Goal: Information Seeking & Learning: Find specific page/section

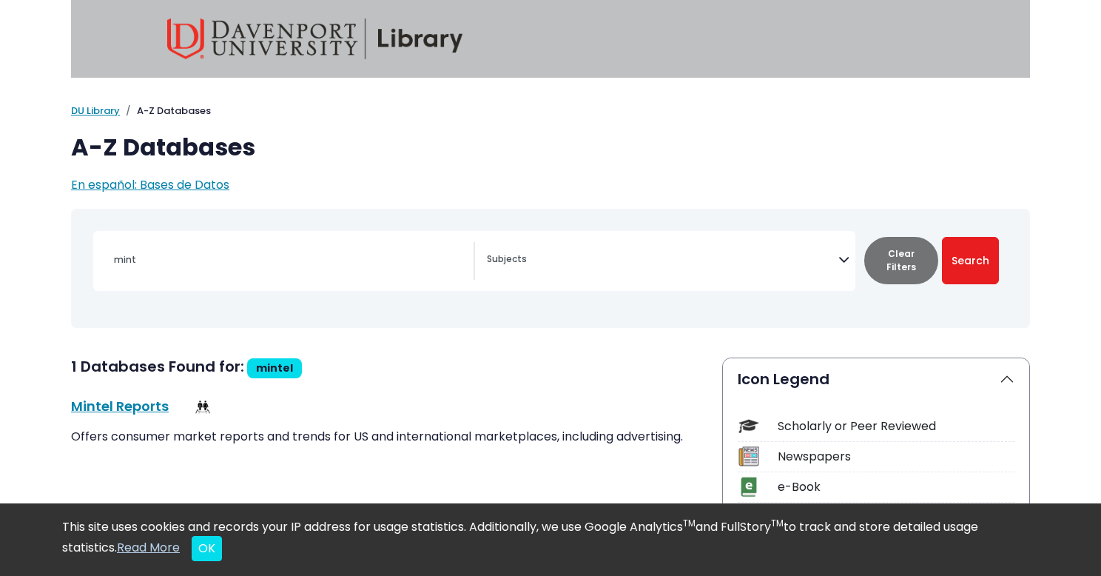
select select "Database Subject Filter"
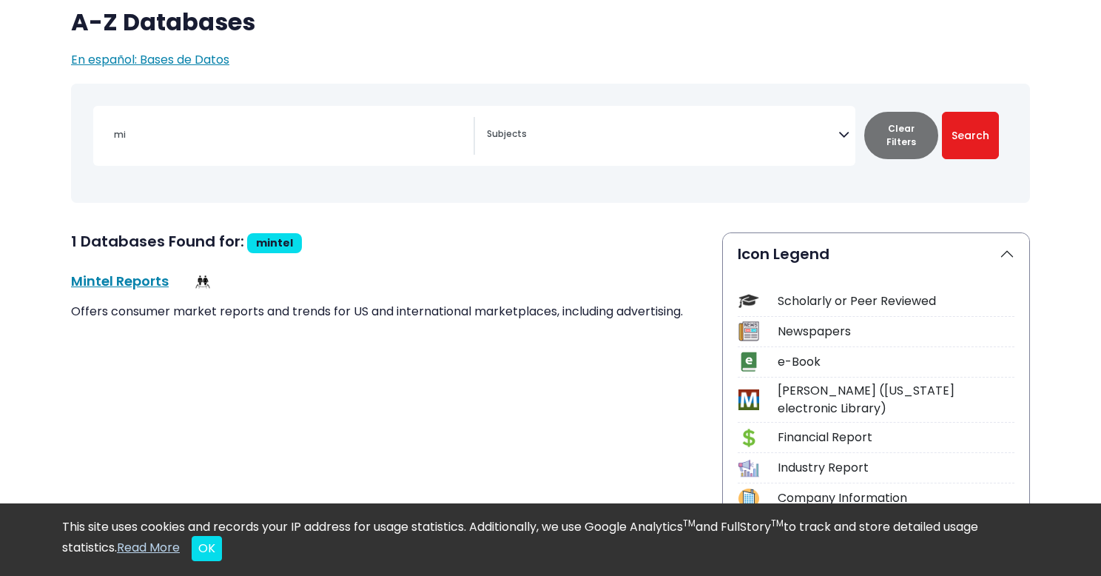
type input "m"
type input "claritas"
click at [942, 112] on button "Search" at bounding box center [970, 135] width 57 height 47
select select "Database Subject Filter"
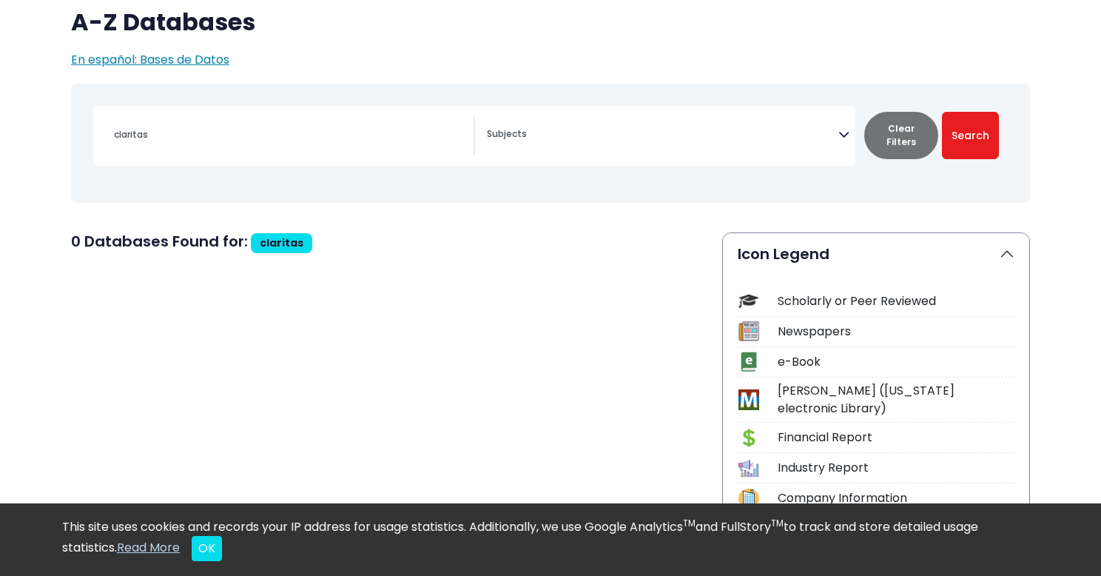
click at [343, 147] on div "claritas" at bounding box center [289, 135] width 369 height 36
click at [312, 131] on input "claritas" at bounding box center [289, 134] width 369 height 21
type input "c"
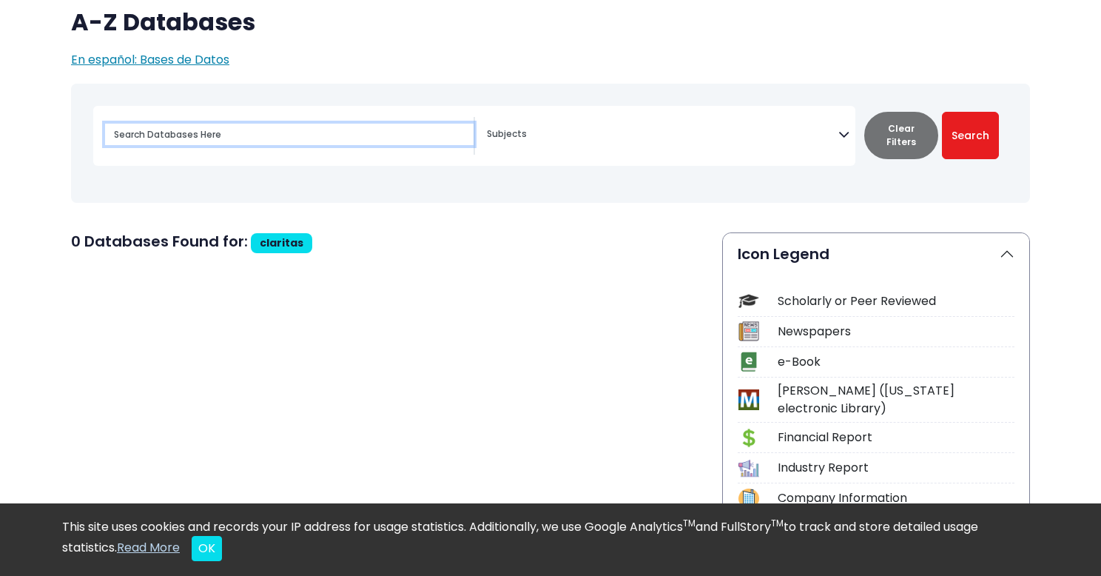
type input "l"
type input "cl"
click at [942, 112] on button "Search" at bounding box center [970, 135] width 57 height 47
select select "Database Subject Filter"
type input "c"
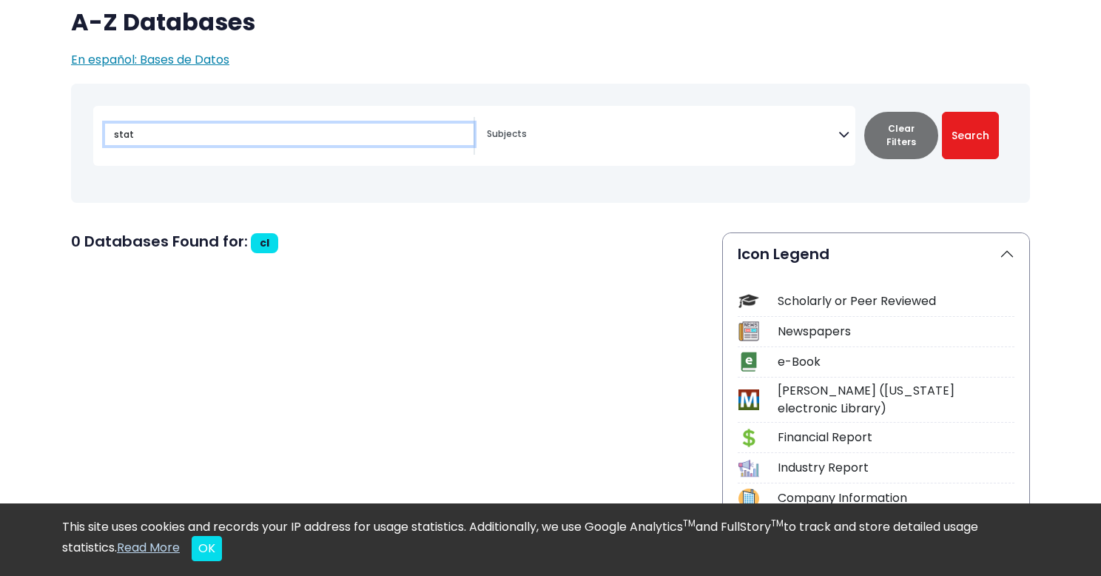
type input "stat"
click at [942, 112] on button "Search" at bounding box center [970, 135] width 57 height 47
select select "Database Subject Filter"
click at [199, 143] on input "stat" at bounding box center [289, 134] width 369 height 21
type input "s"
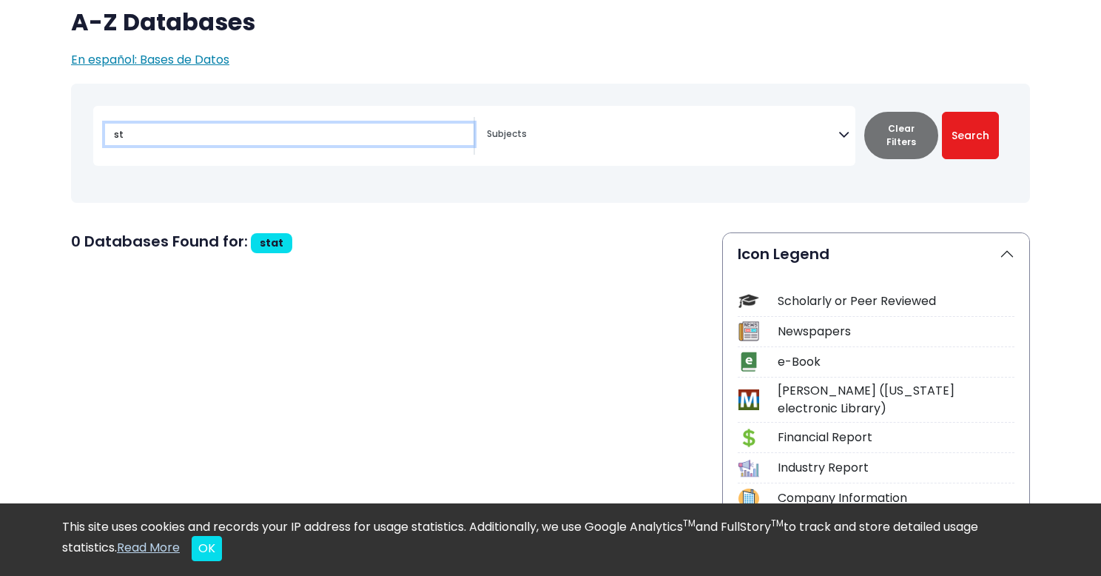
type input "st"
click at [942, 112] on button "Search" at bounding box center [970, 135] width 57 height 47
select select "Database Subject Filter"
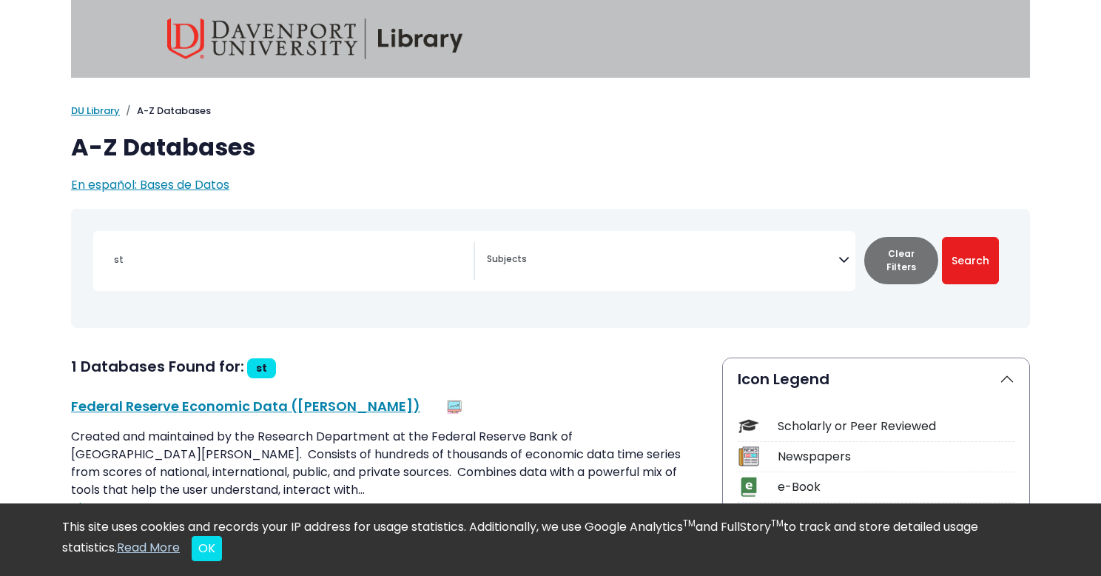
click at [784, 263] on textarea "Search" at bounding box center [663, 261] width 352 height 12
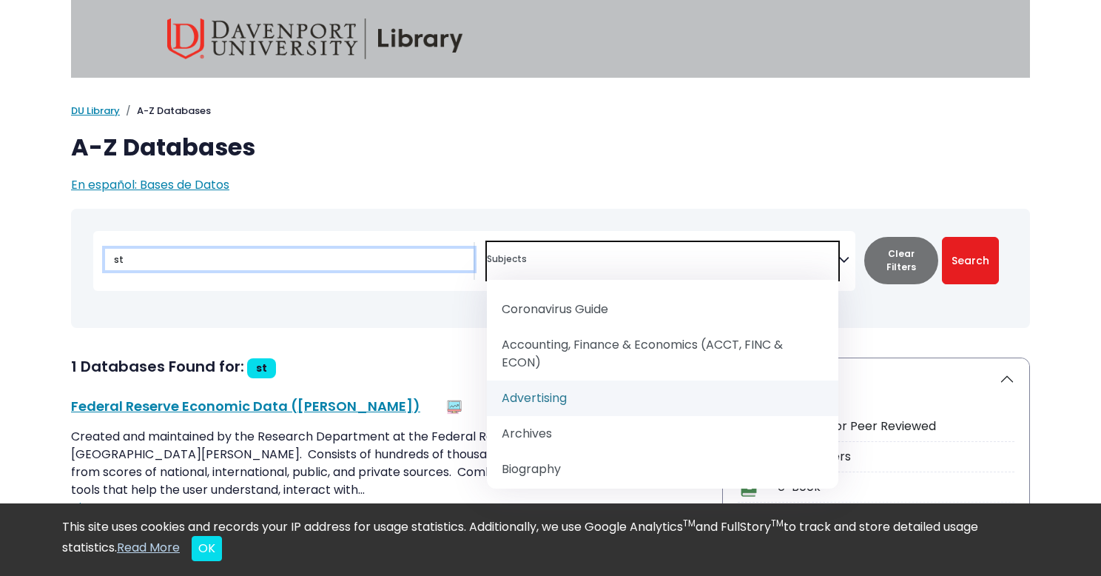
click at [284, 269] on input "st" at bounding box center [289, 259] width 369 height 21
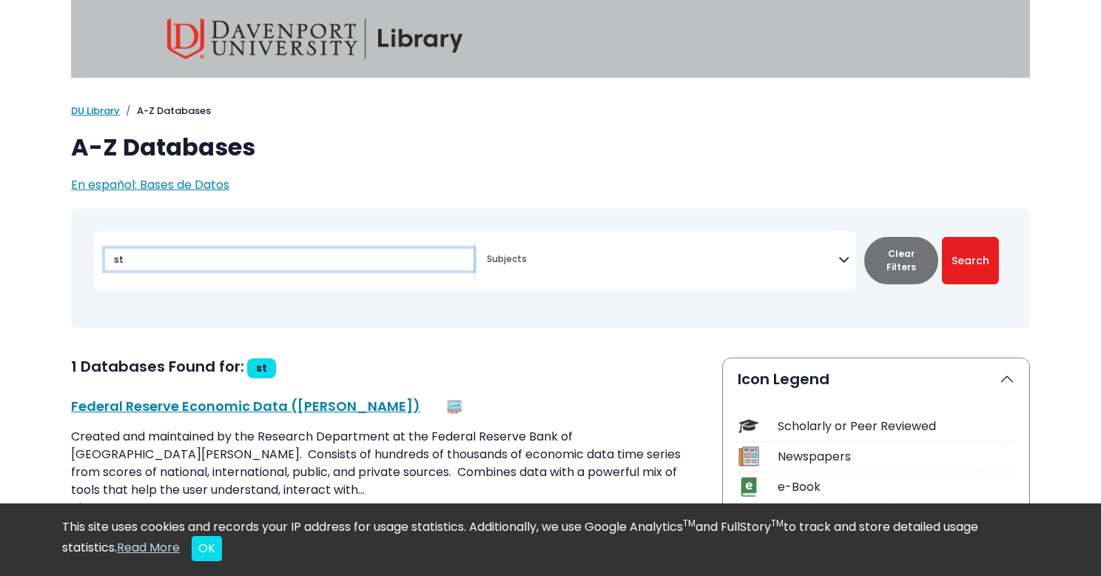
type input "s"
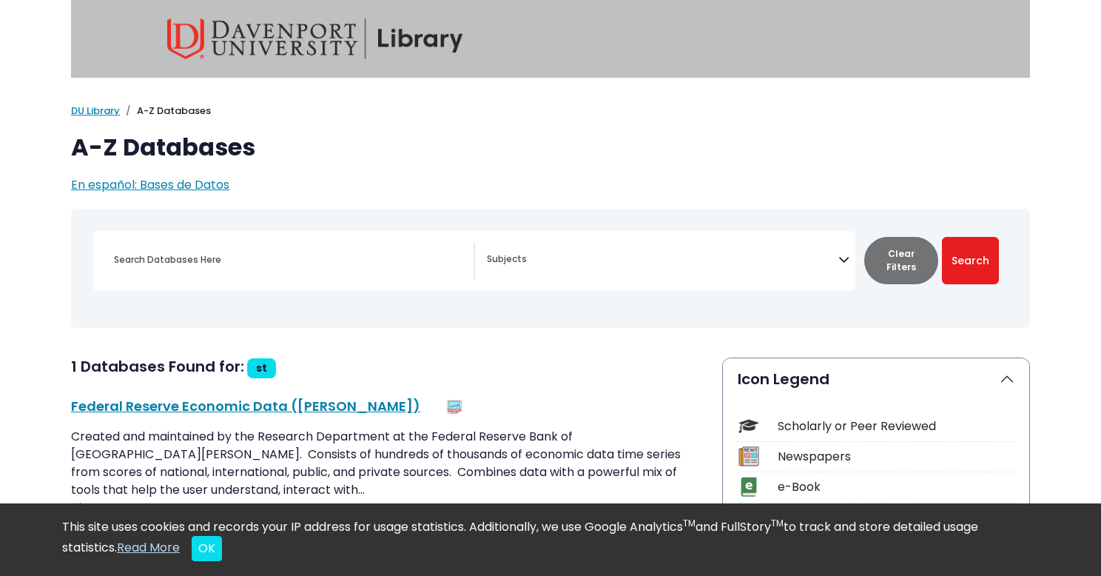
click at [606, 242] on span "Search filters" at bounding box center [663, 261] width 352 height 38
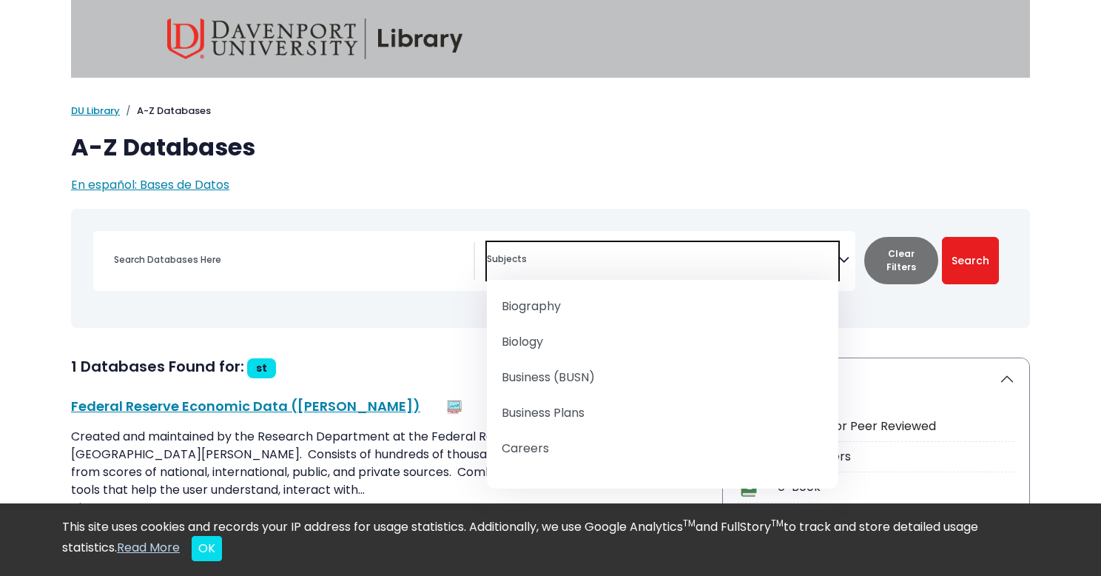
scroll to position [167, 0]
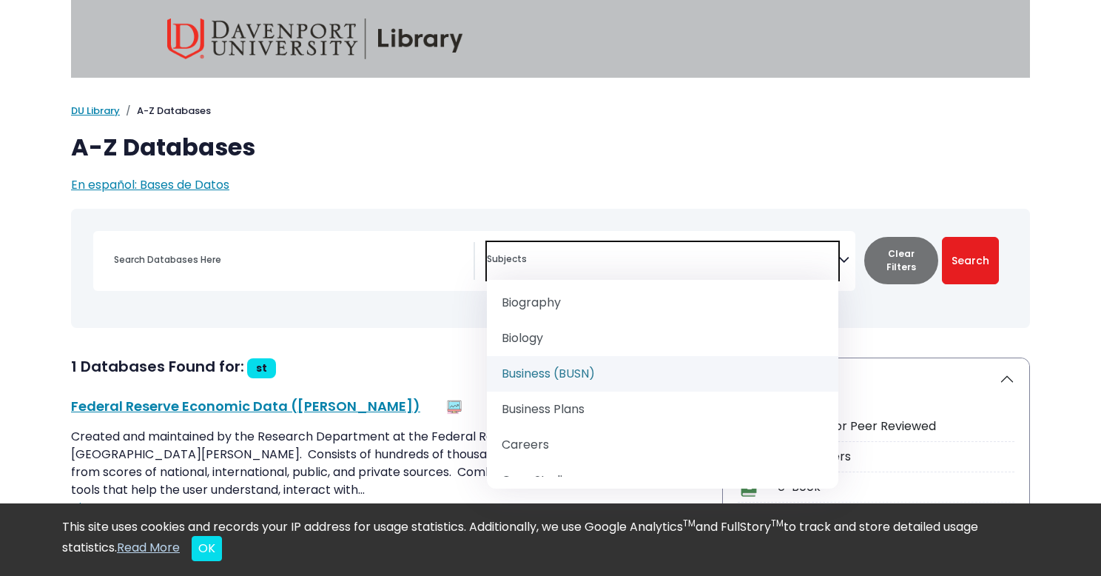
select select "219040"
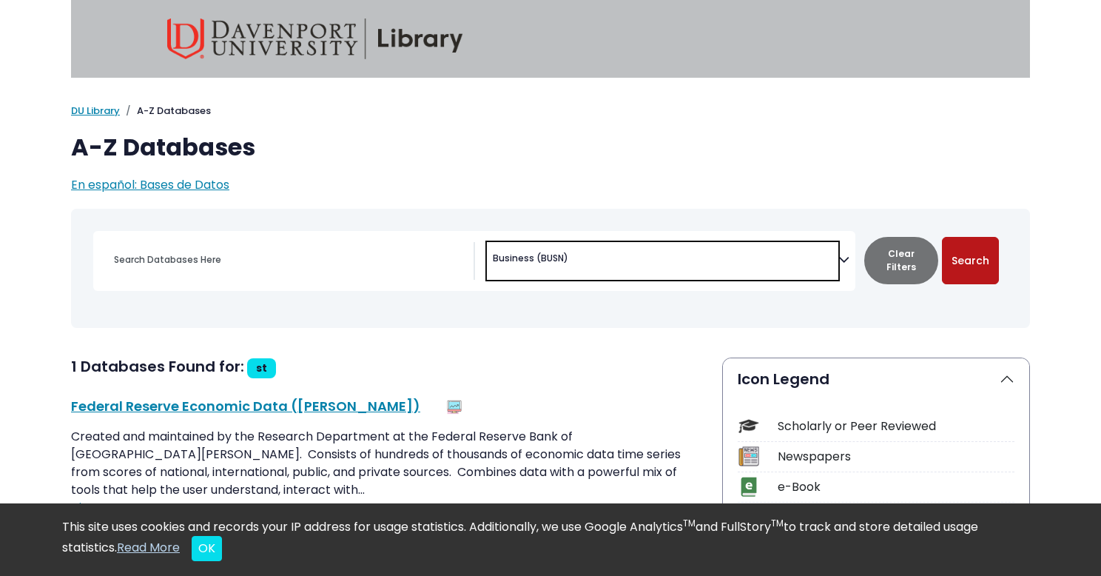
click at [965, 263] on button "Search" at bounding box center [970, 260] width 57 height 47
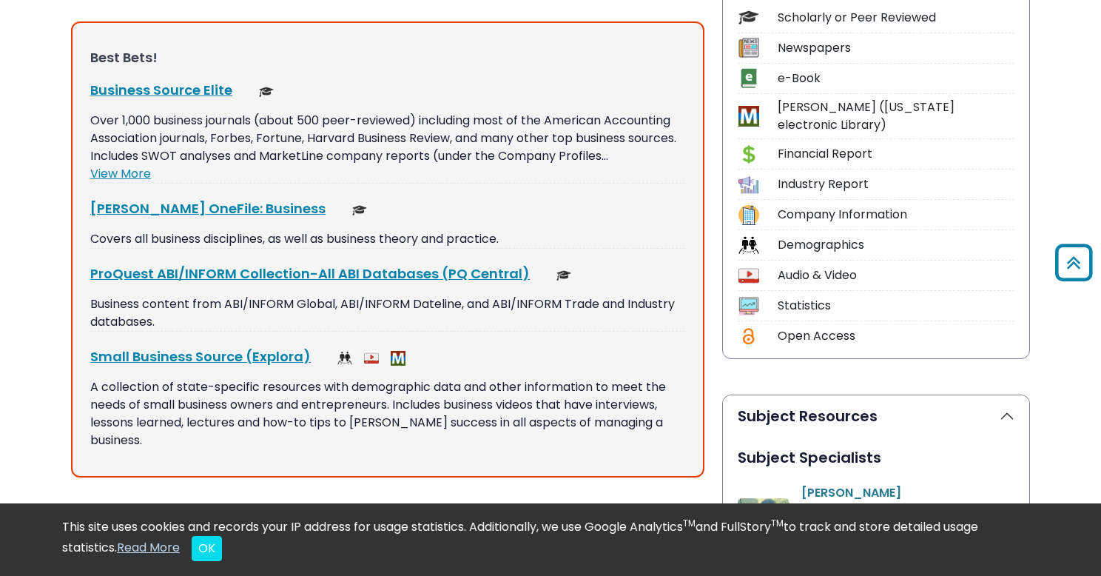
scroll to position [412, 0]
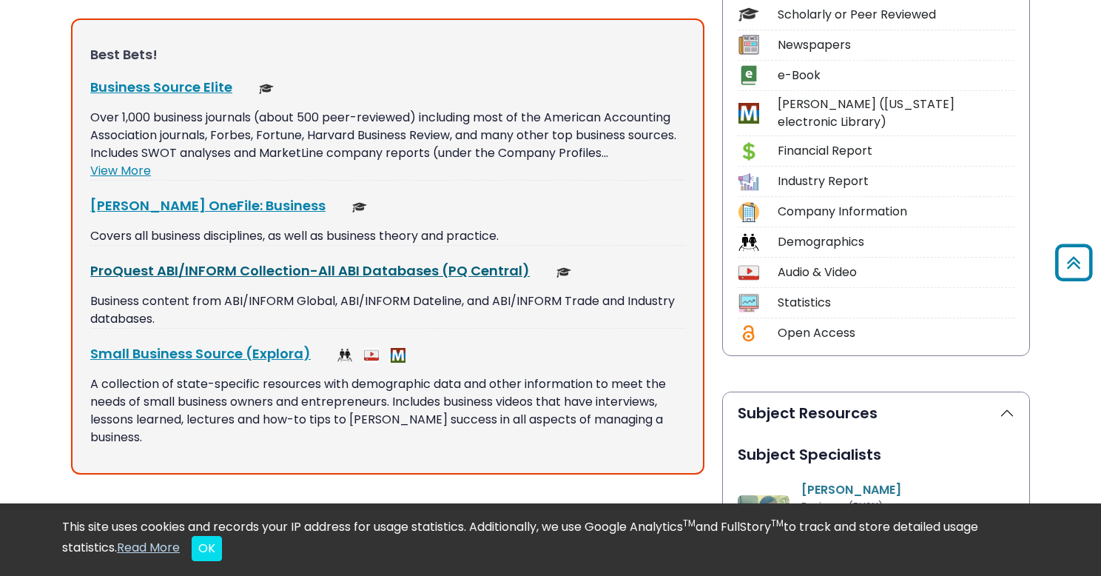
click at [184, 272] on link "ProQuest ABI/INFORM Collection-All ABI Databases (PQ Central) This link opens i…" at bounding box center [310, 270] width 440 height 19
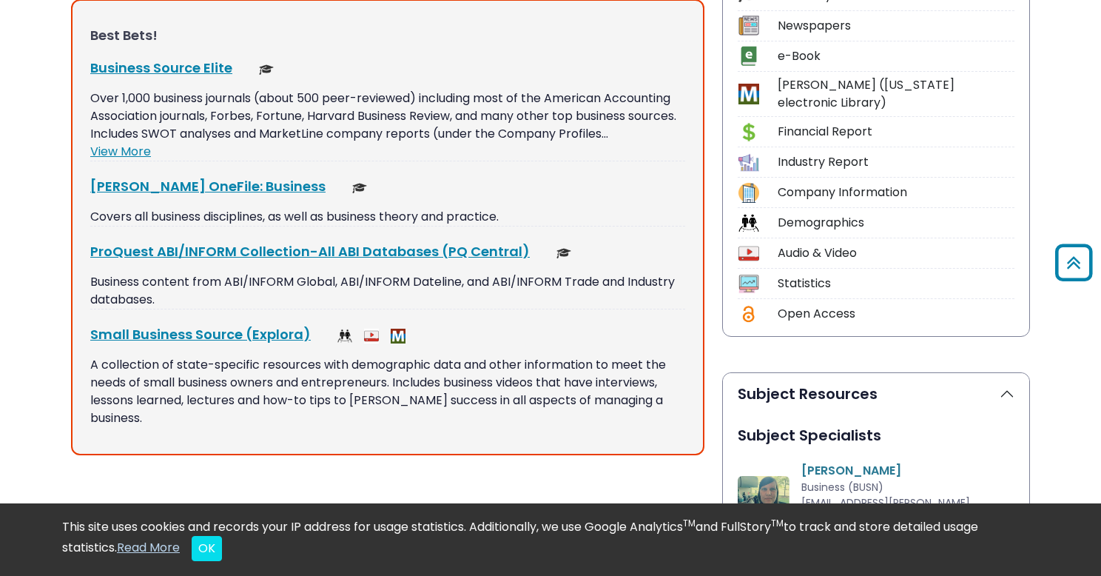
scroll to position [430, 0]
click at [152, 64] on link "Business Source Elite This link opens in a new window" at bounding box center [161, 68] width 142 height 19
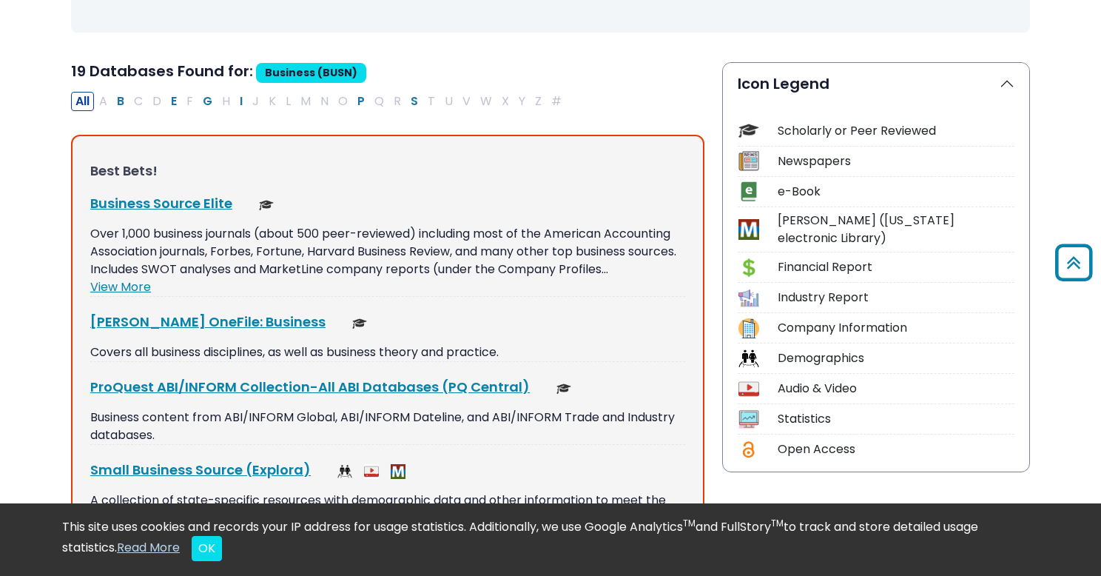
scroll to position [0, 0]
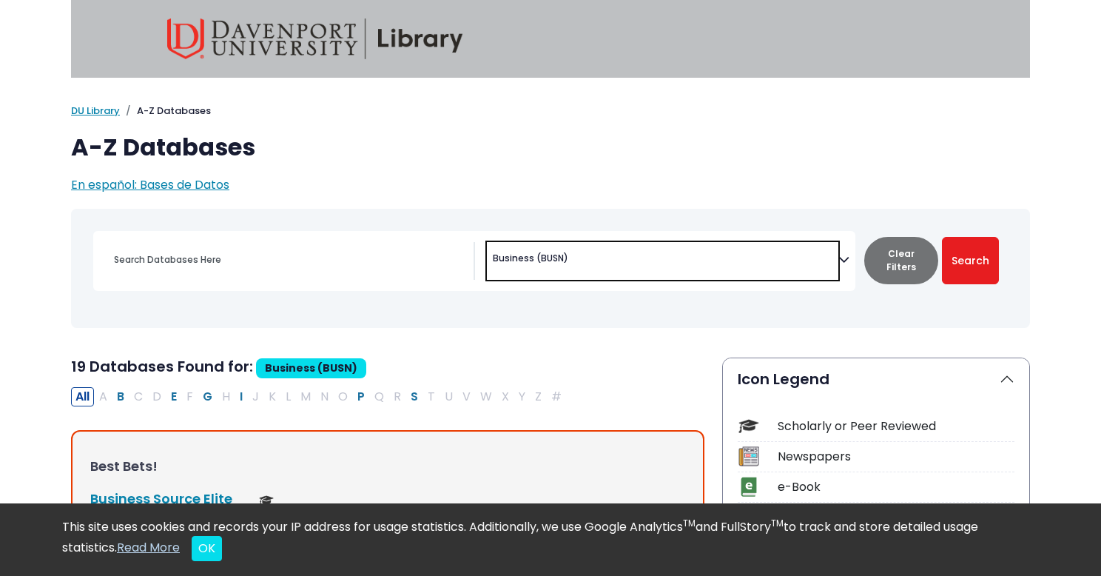
click at [571, 268] on span "× Business (BUSN)" at bounding box center [663, 261] width 352 height 38
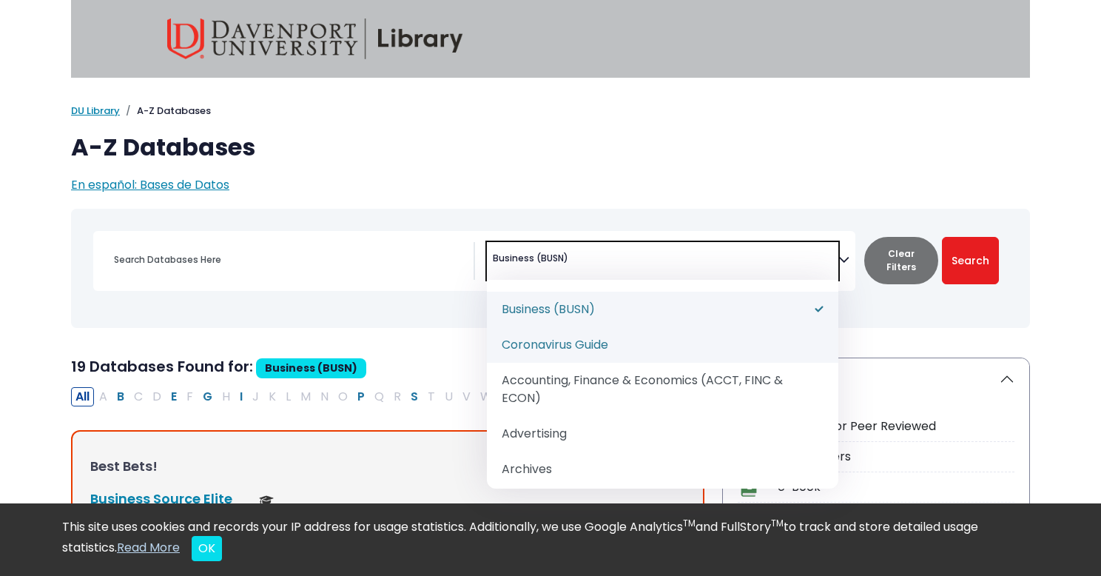
click at [365, 247] on div "Search filters" at bounding box center [289, 260] width 369 height 36
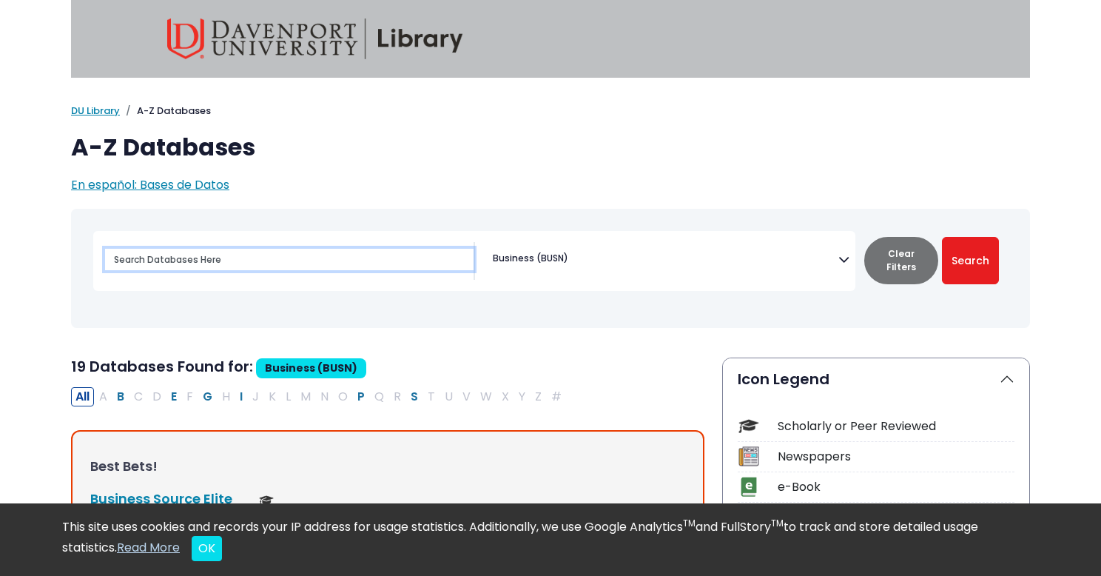
click at [367, 249] on input "Search database by title or keyword" at bounding box center [289, 259] width 369 height 21
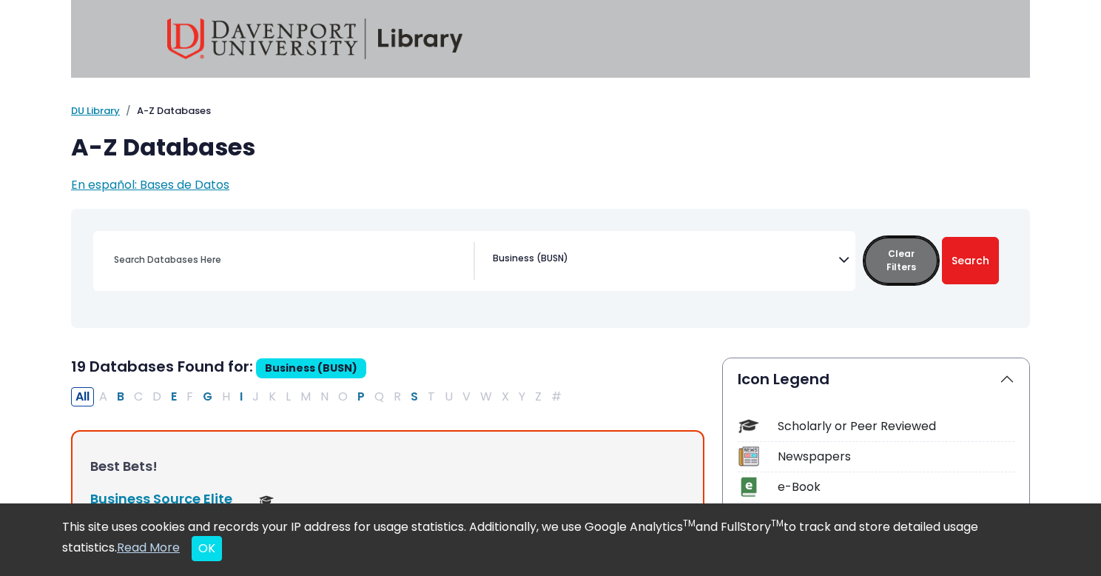
click at [898, 255] on button "Clear Filters" at bounding box center [901, 260] width 74 height 47
click at [347, 275] on div "Search filters" at bounding box center [289, 260] width 369 height 36
select select "Database Subject Filter"
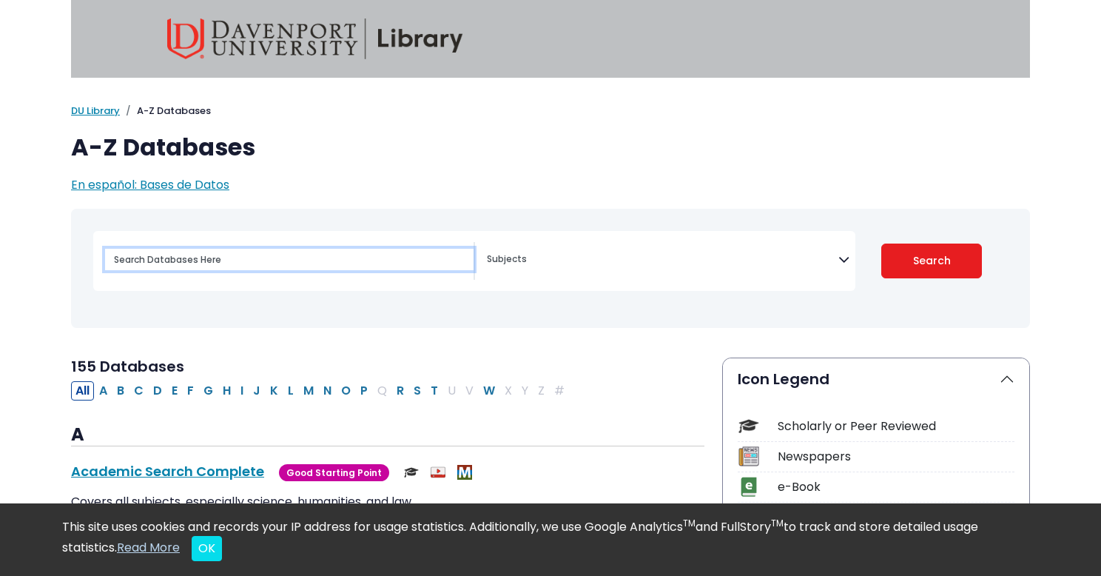
click at [337, 264] on input "Search database by title or keyword" at bounding box center [289, 259] width 369 height 21
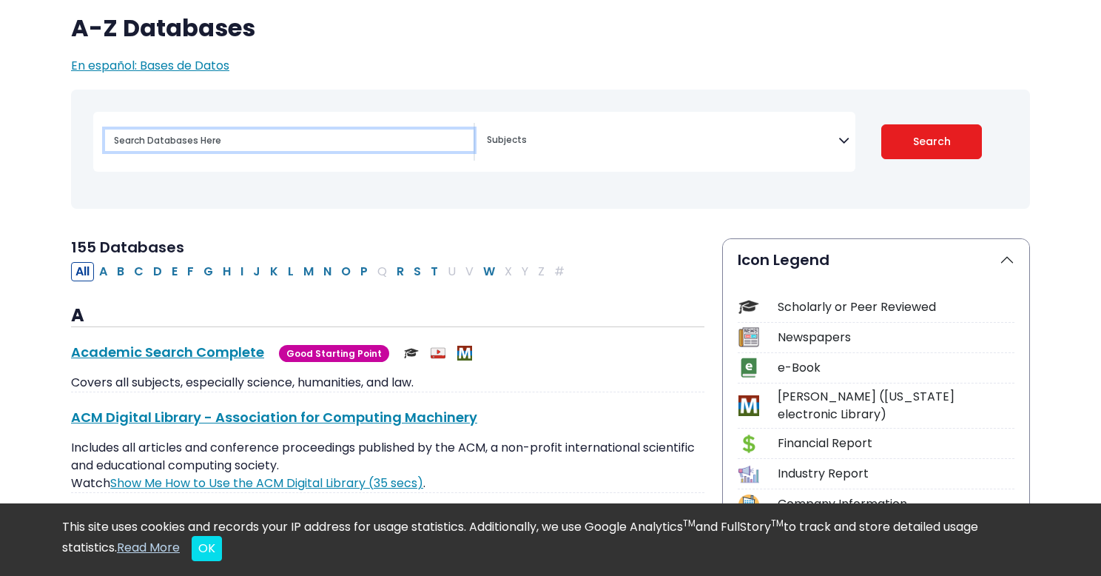
scroll to position [141, 0]
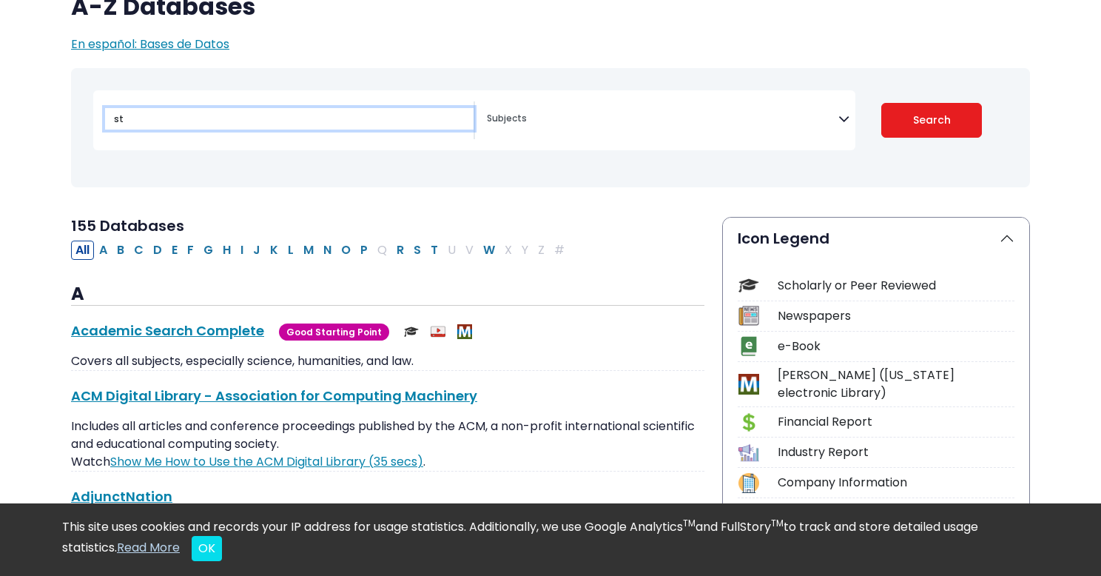
type input "st"
click at [881, 103] on button "Search" at bounding box center [931, 120] width 101 height 35
select select "Database Subject Filter"
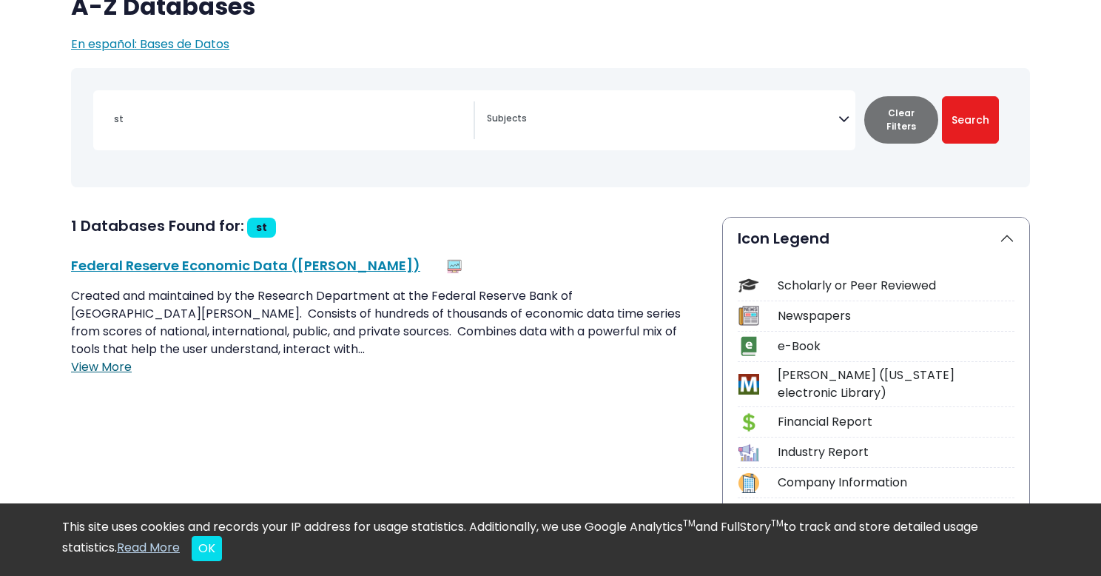
click at [103, 358] on link "View More" at bounding box center [101, 366] width 61 height 17
